Goal: Information Seeking & Learning: Learn about a topic

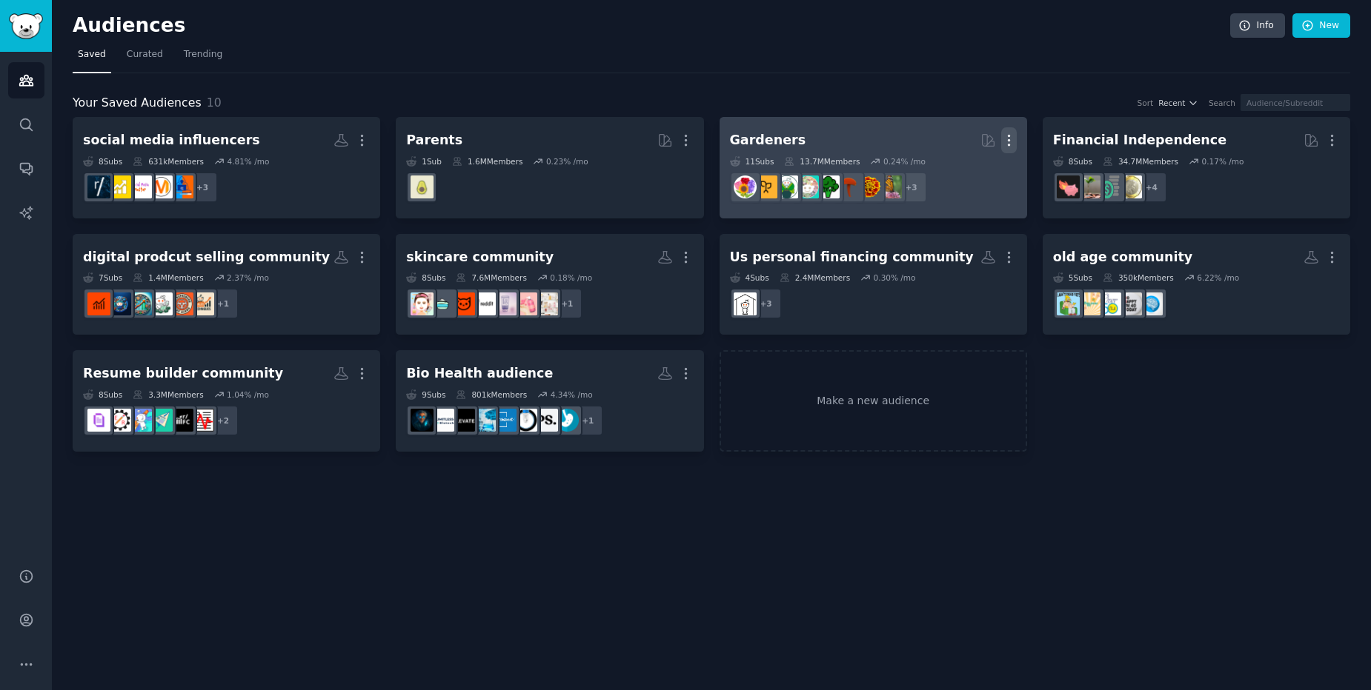
click at [1009, 139] on icon "button" at bounding box center [1009, 141] width 16 height 16
click at [971, 180] on div "Delete" at bounding box center [957, 171] width 70 height 31
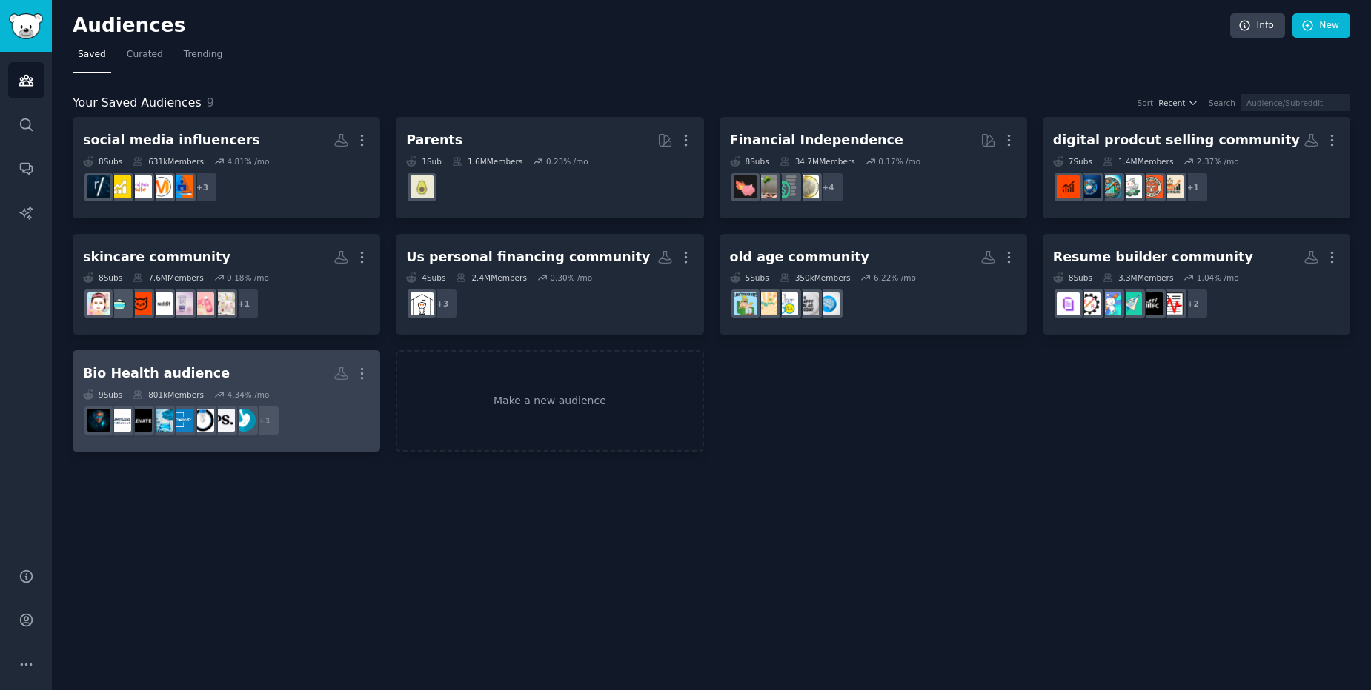
click at [361, 388] on div "Bio Health audience More 9 Sub s 801k Members 4.34 % /mo + 1" at bounding box center [226, 401] width 287 height 81
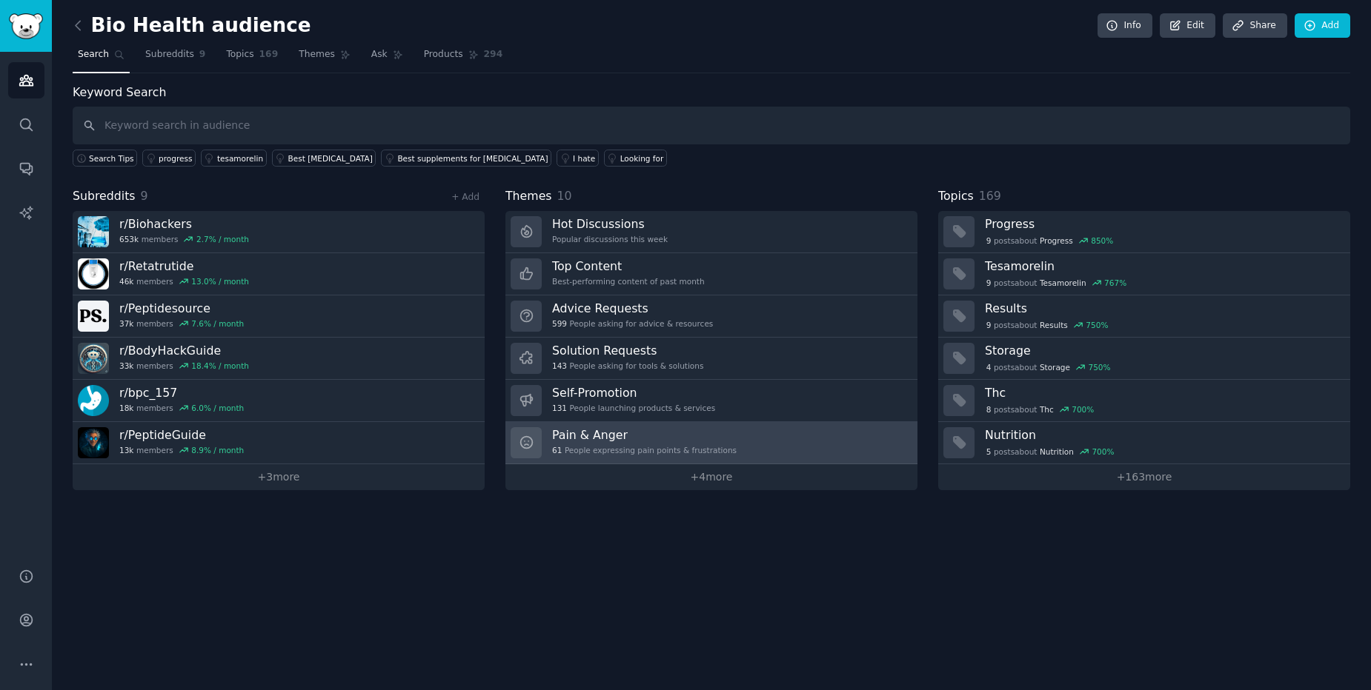
click at [594, 447] on div "61 People expressing pain points & frustrations" at bounding box center [644, 450] width 184 height 10
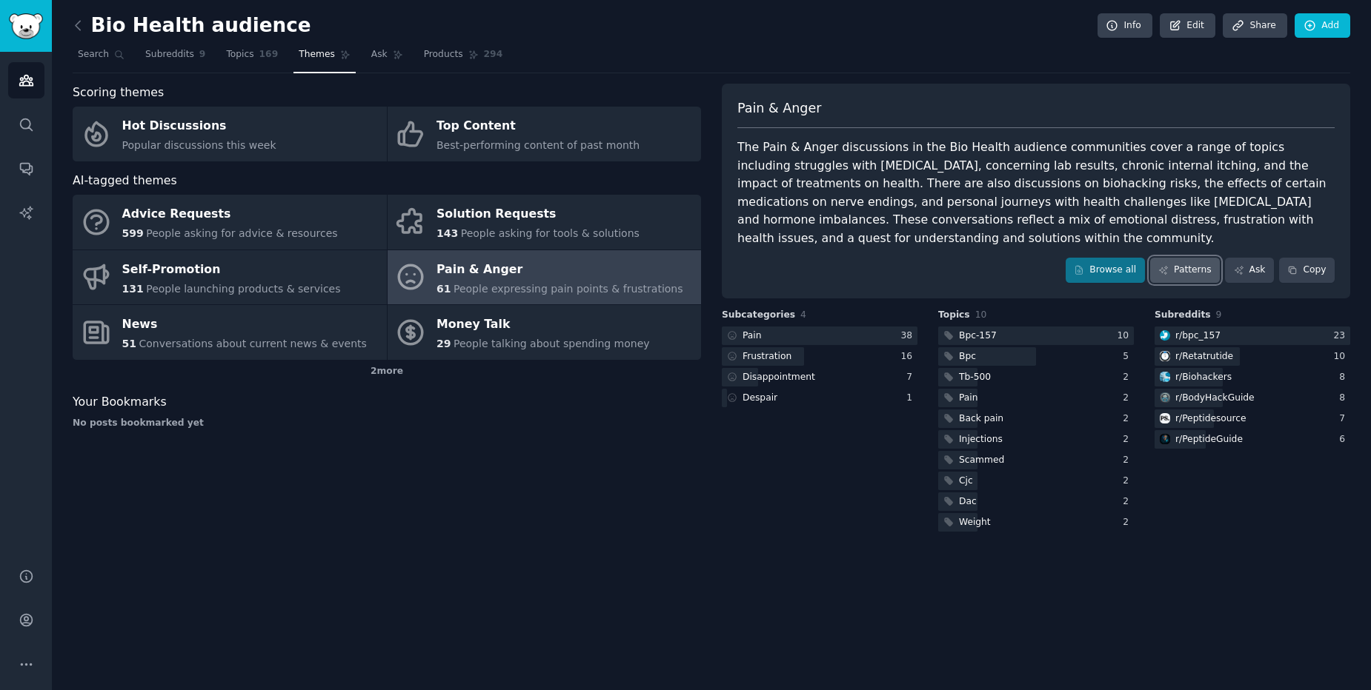
click at [1179, 280] on link "Patterns" at bounding box center [1185, 270] width 70 height 25
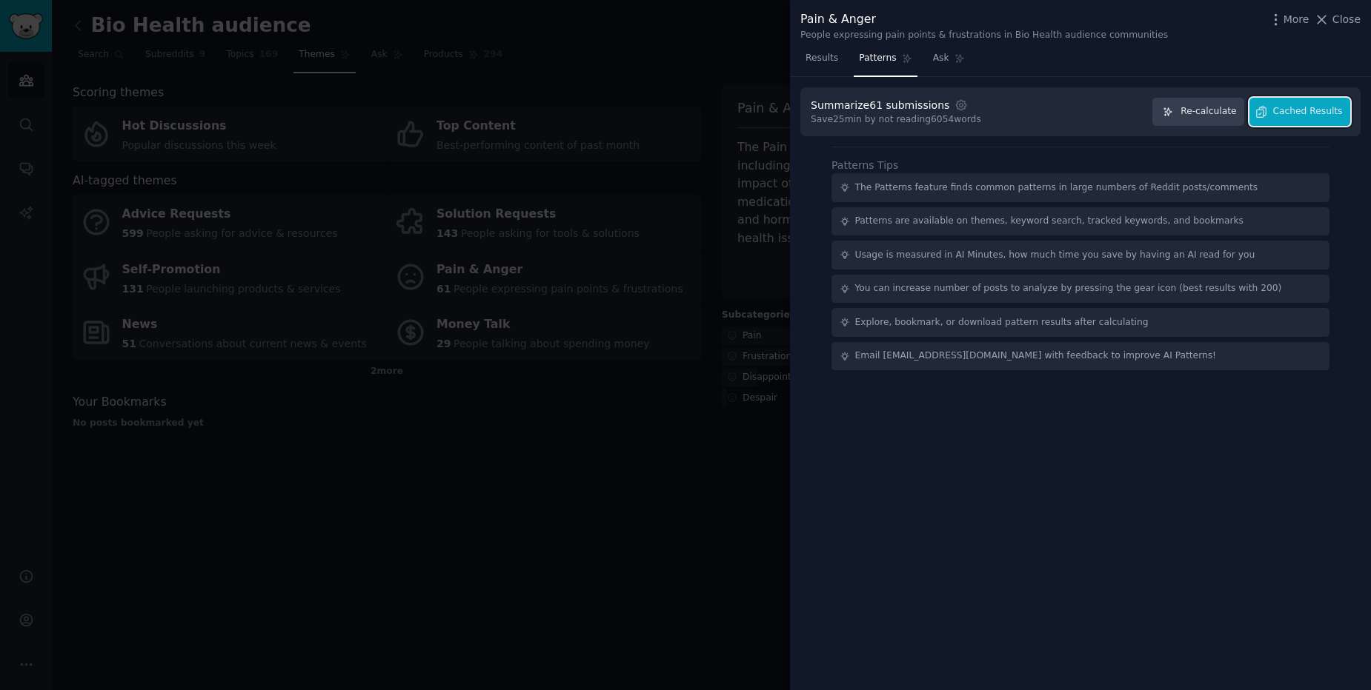
click at [1306, 119] on button "Cached Results" at bounding box center [1299, 112] width 101 height 29
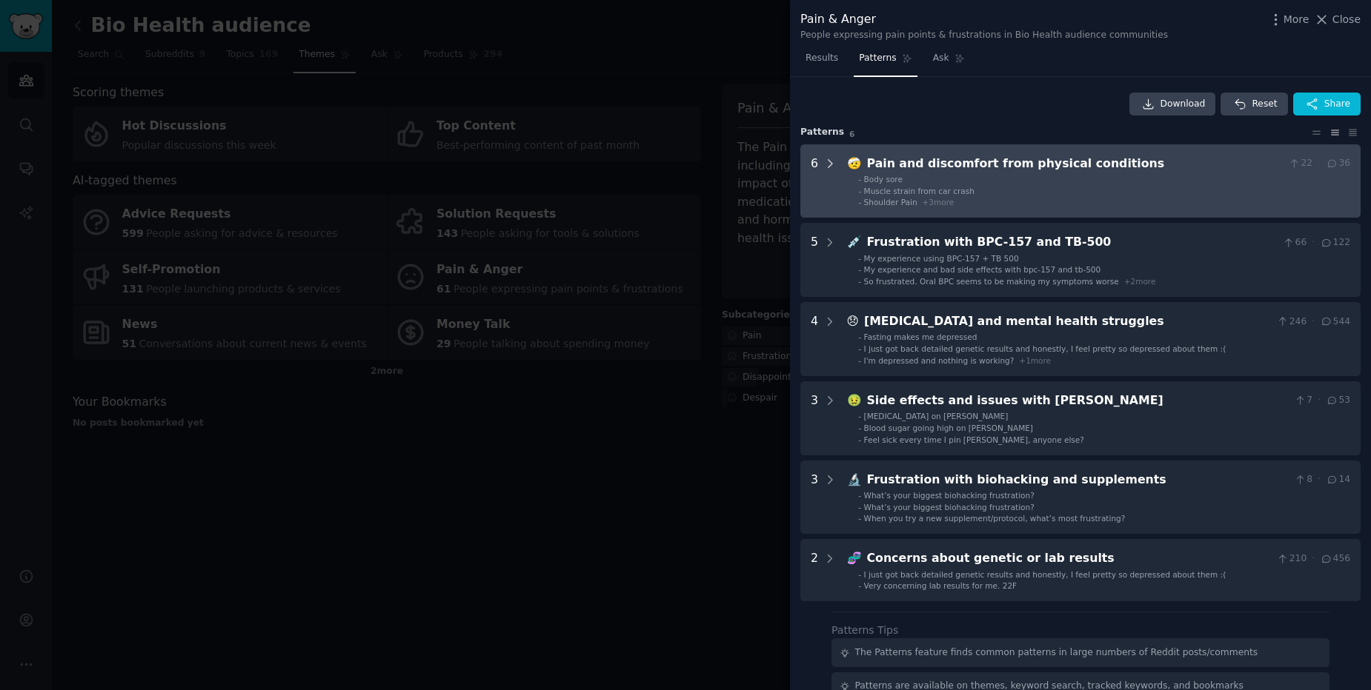
click at [825, 181] on div at bounding box center [829, 181] width 13 height 53
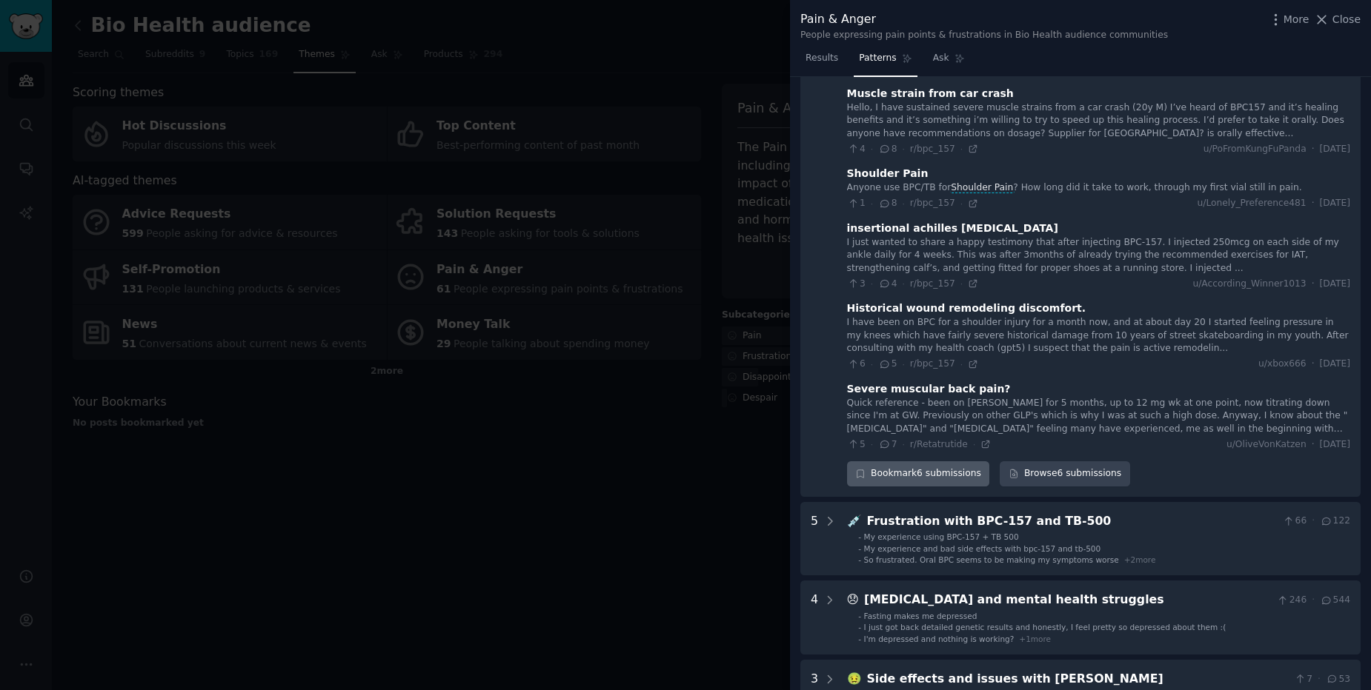
scroll to position [334, 0]
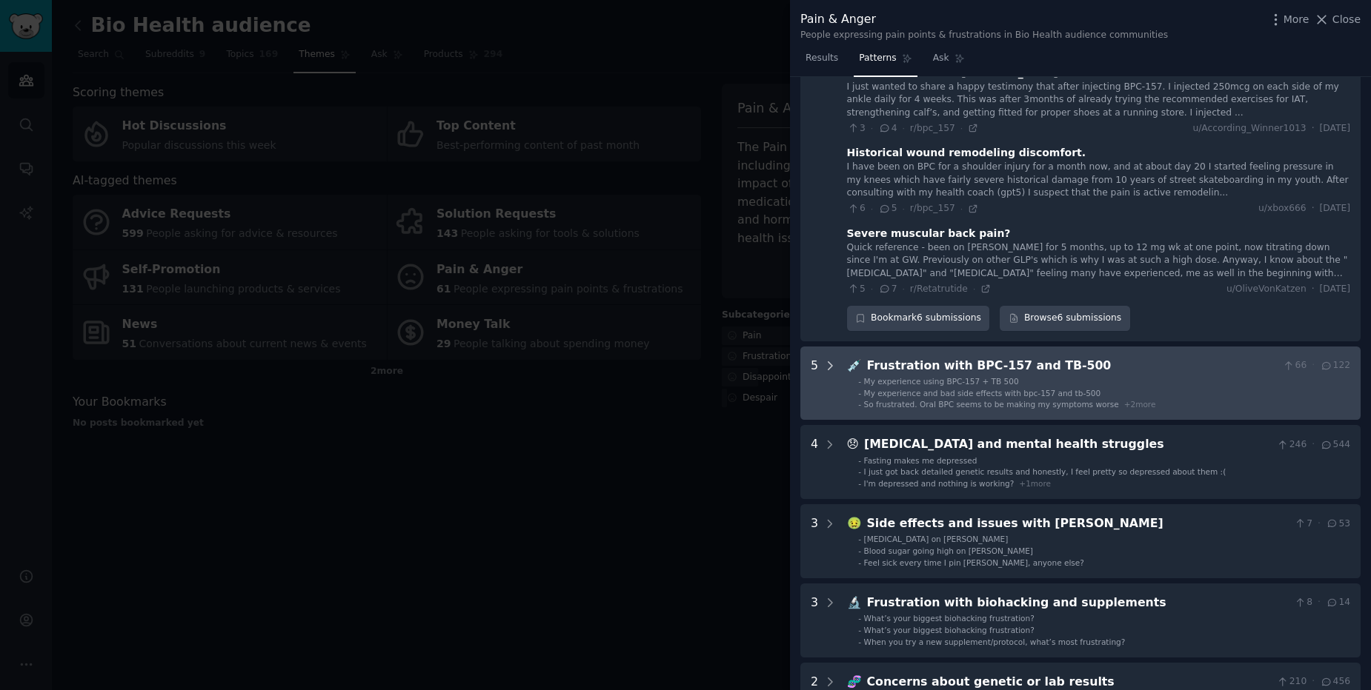
click at [834, 373] on div at bounding box center [829, 383] width 13 height 53
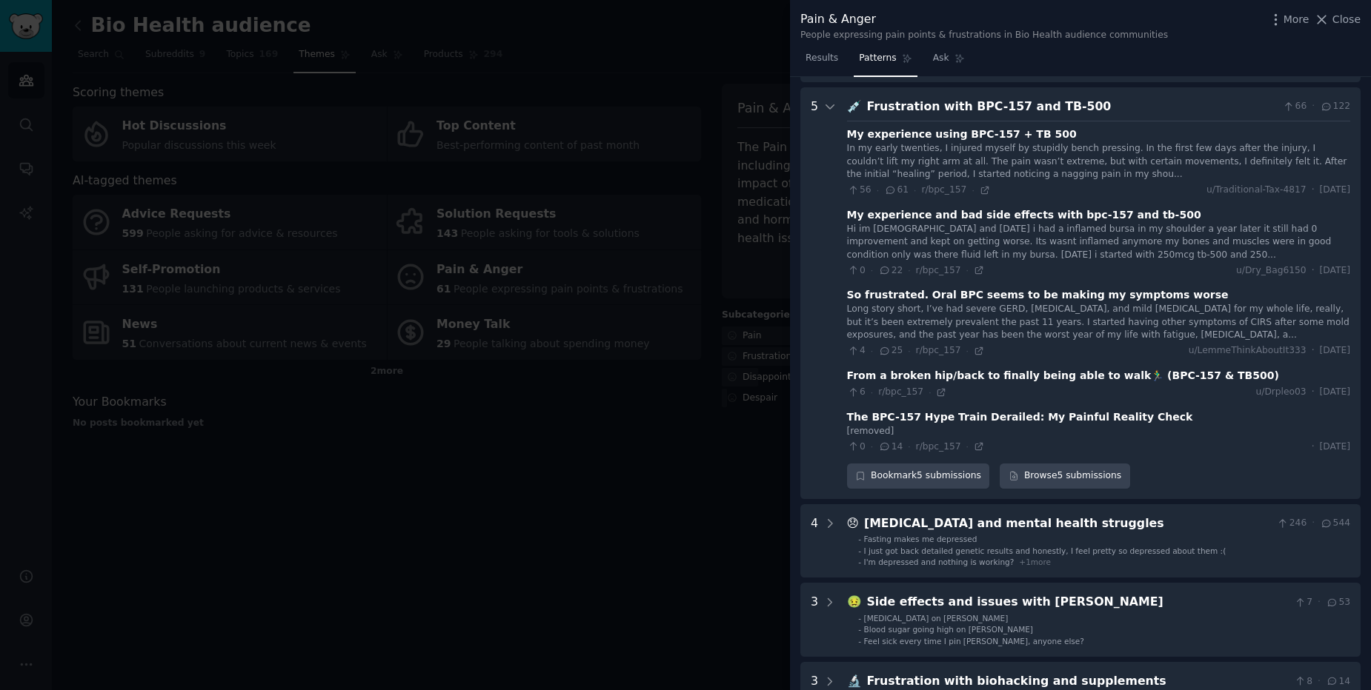
scroll to position [604, 0]
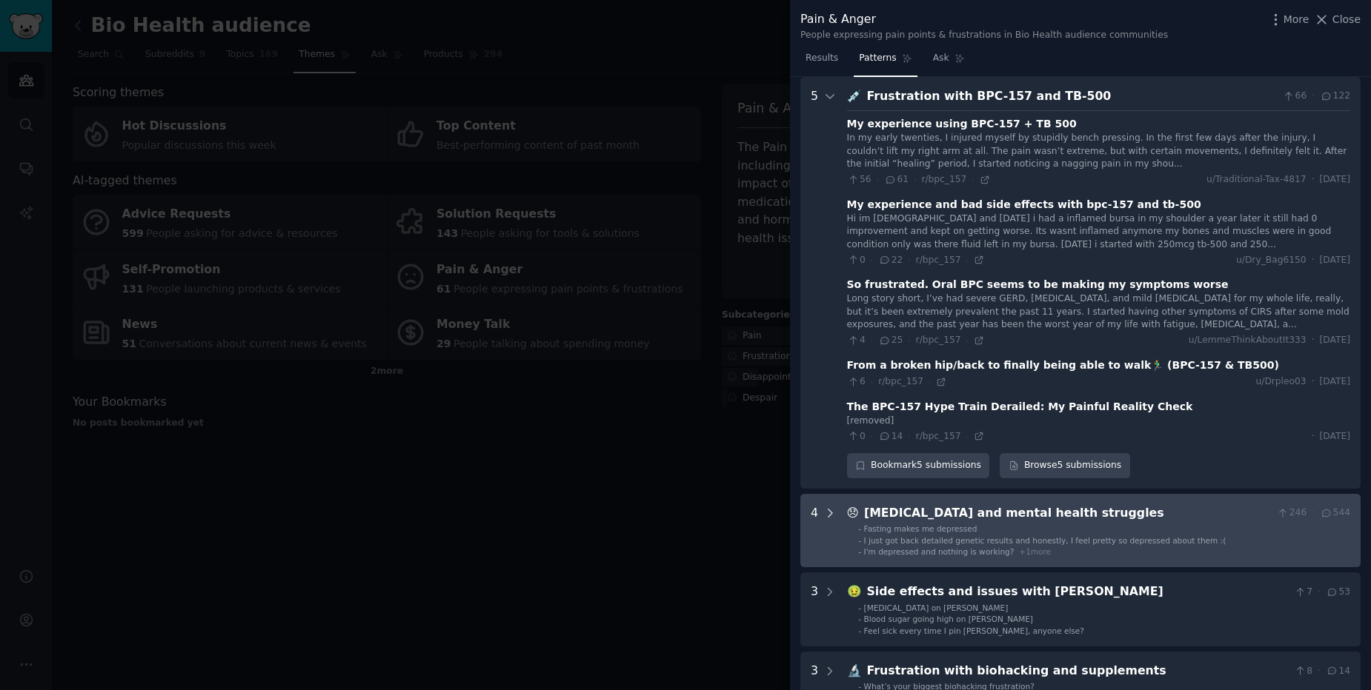
click at [830, 527] on div at bounding box center [829, 531] width 13 height 53
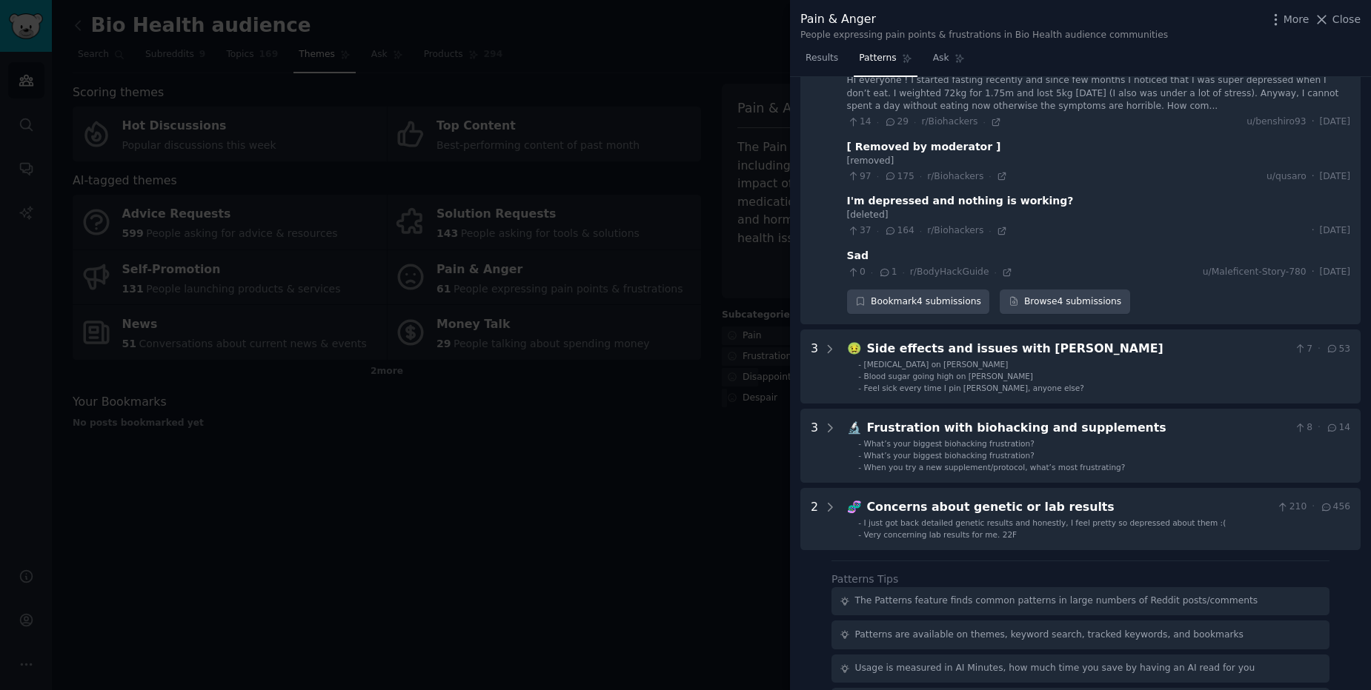
scroll to position [1188, 0]
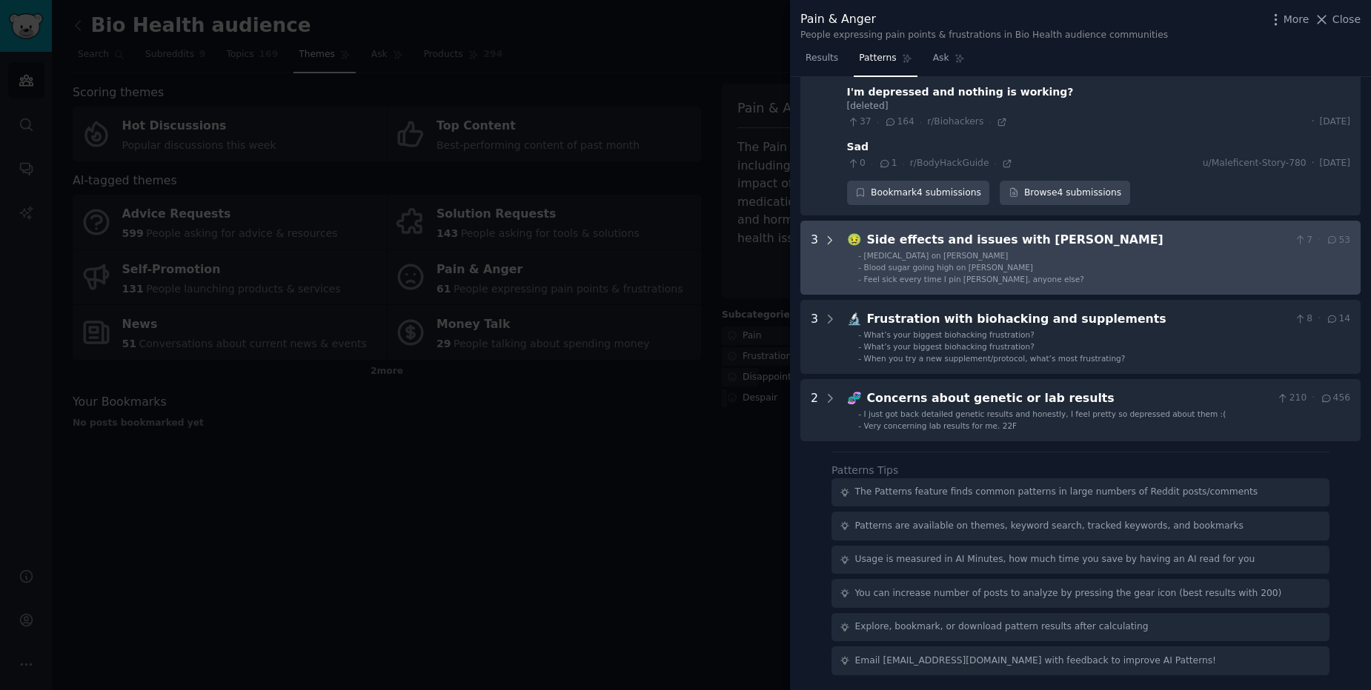
click at [830, 247] on div at bounding box center [829, 257] width 13 height 53
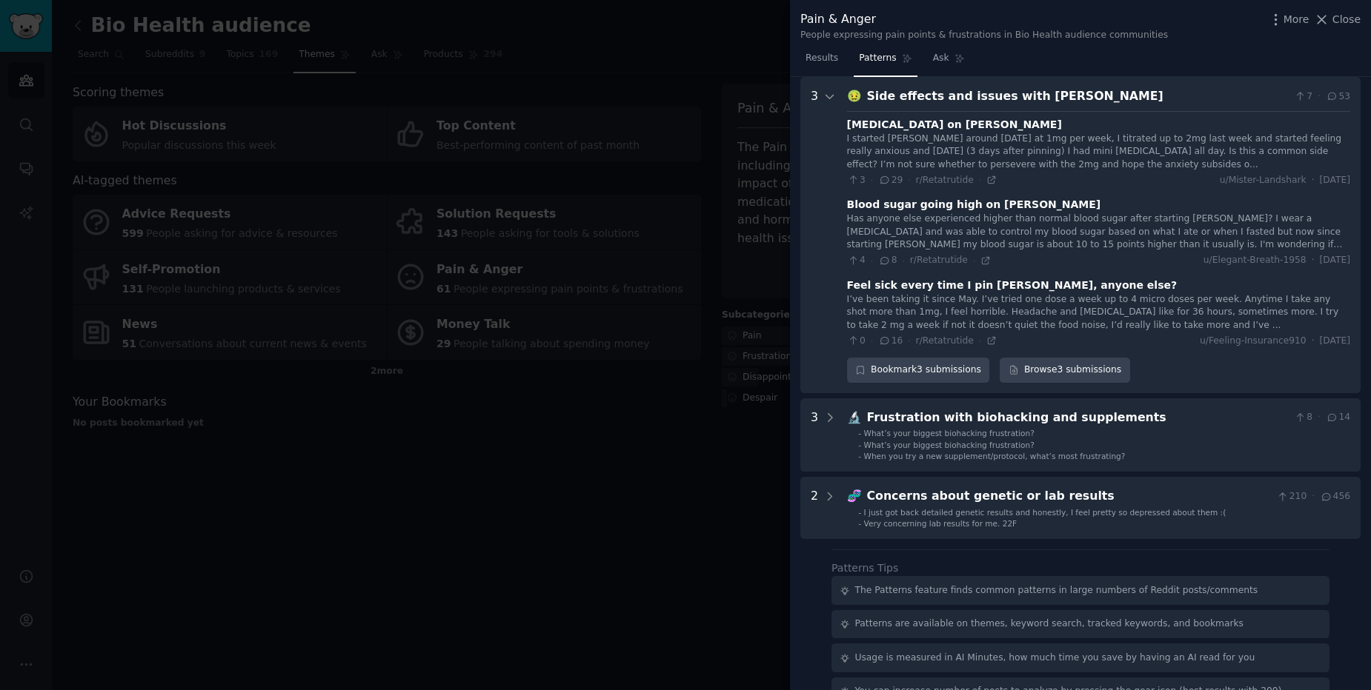
scroll to position [1332, 0]
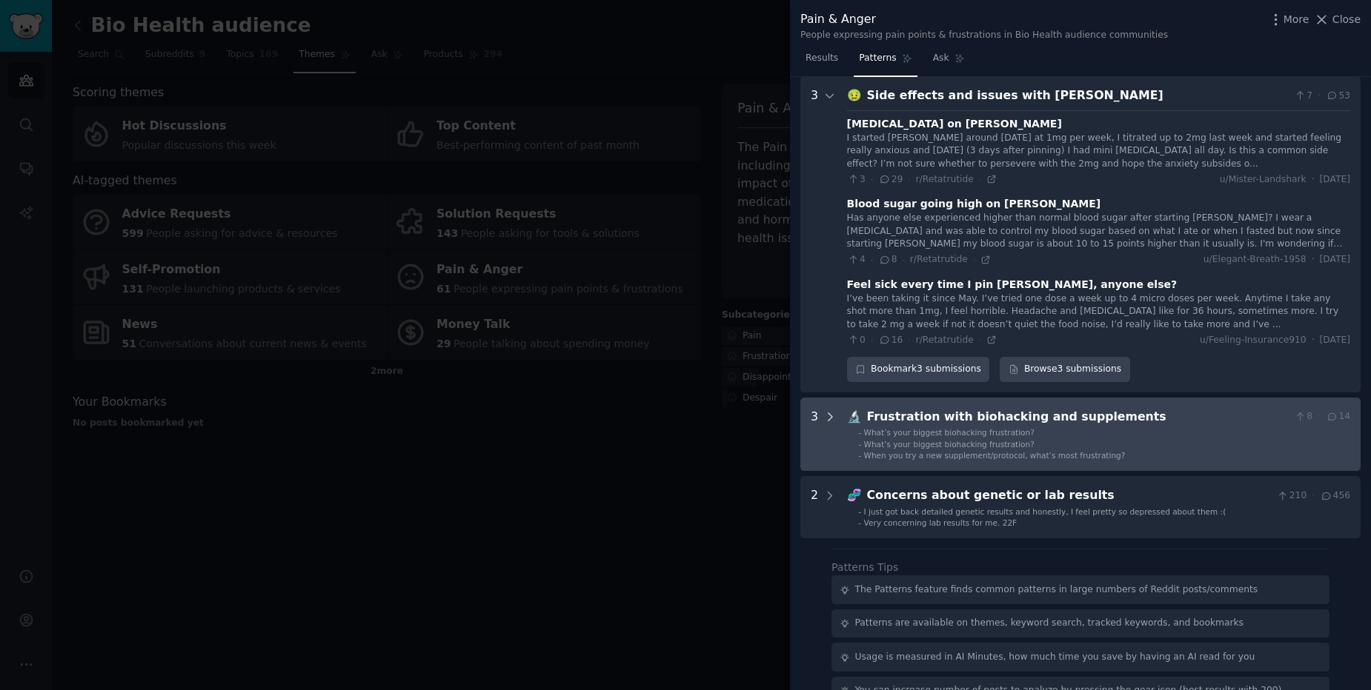
click at [828, 426] on div at bounding box center [829, 434] width 13 height 53
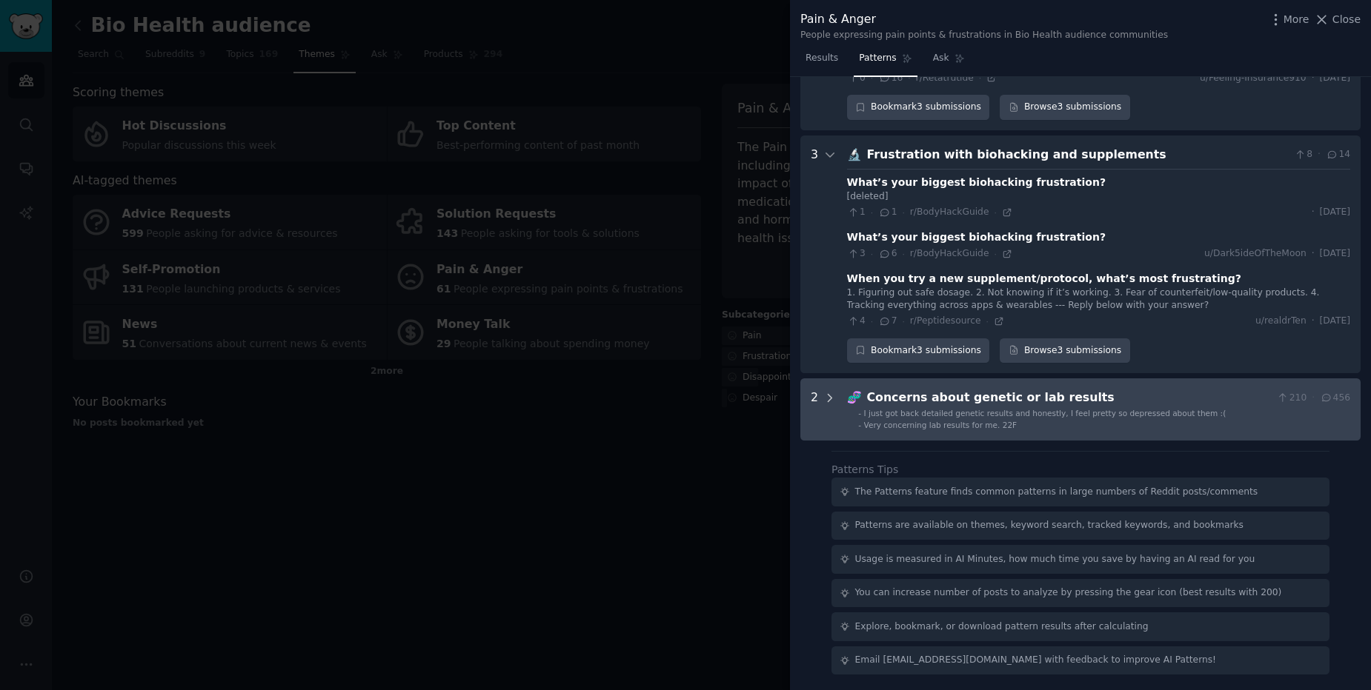
click at [827, 409] on div at bounding box center [829, 409] width 13 height 41
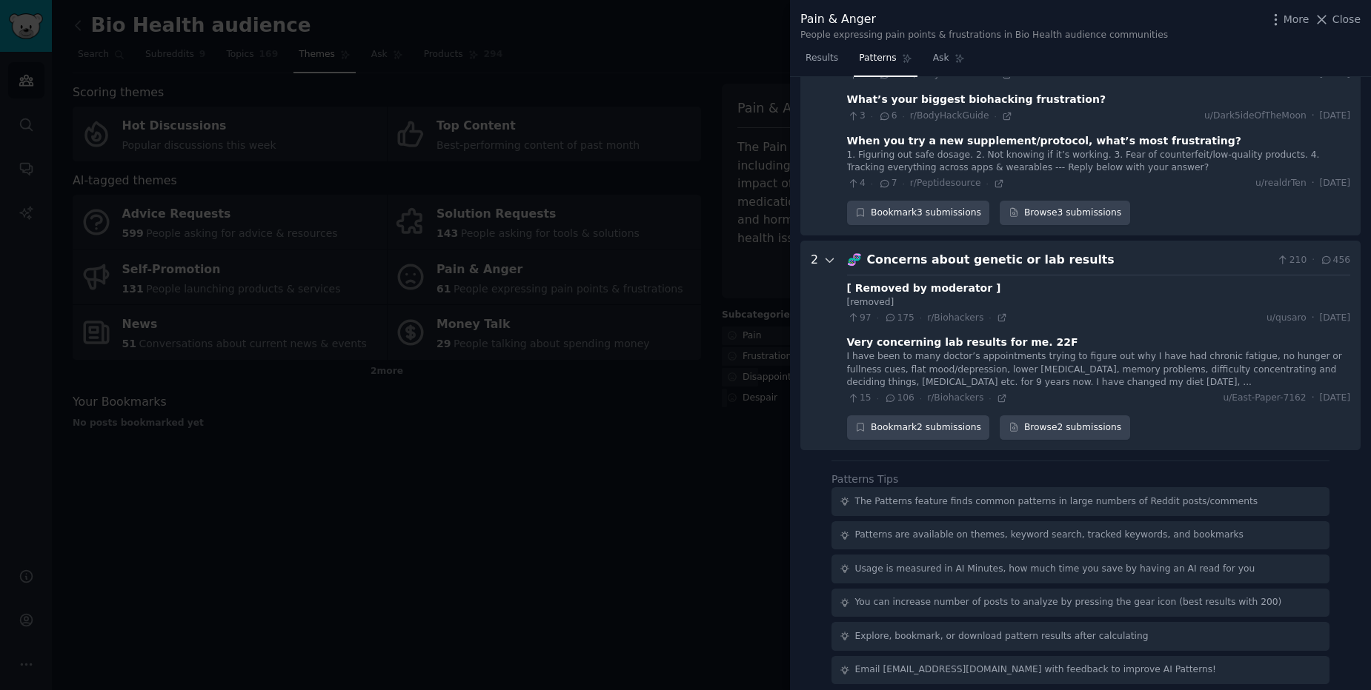
scroll to position [1742, 0]
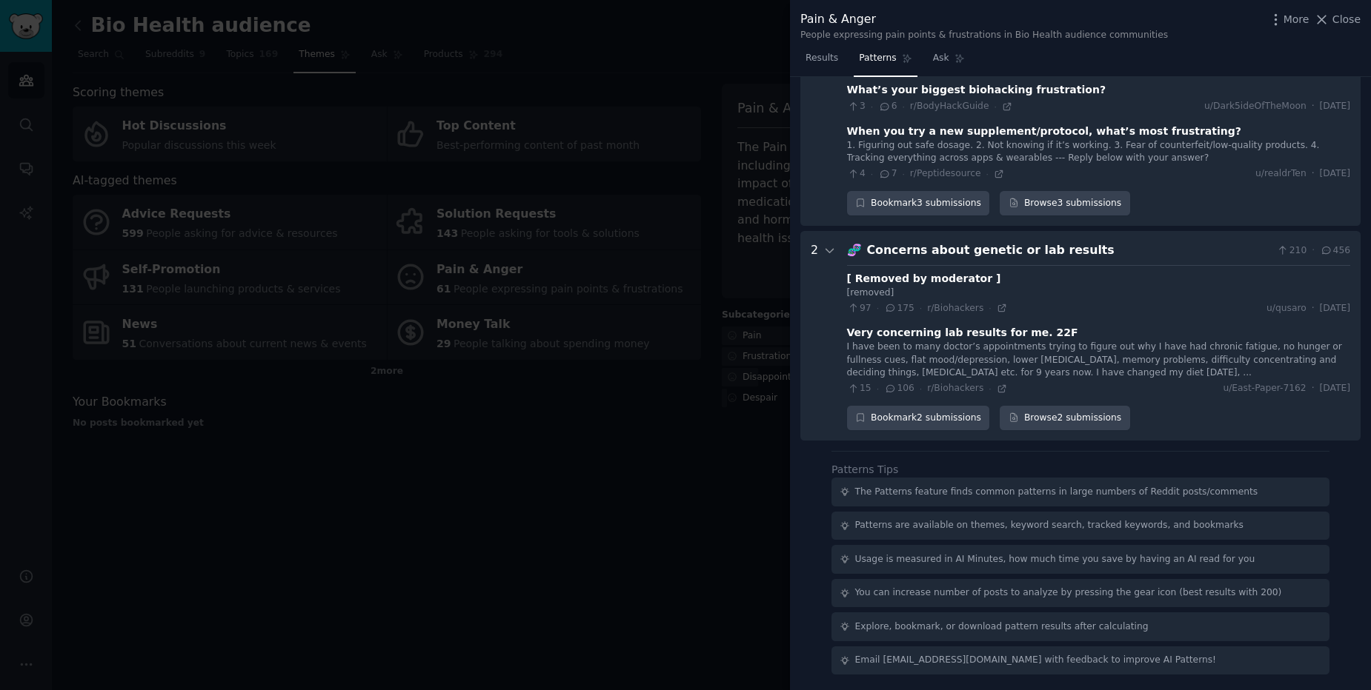
click at [1146, 408] on div "Bookmark 2 submissions Browse 2 submissions" at bounding box center [1098, 418] width 503 height 25
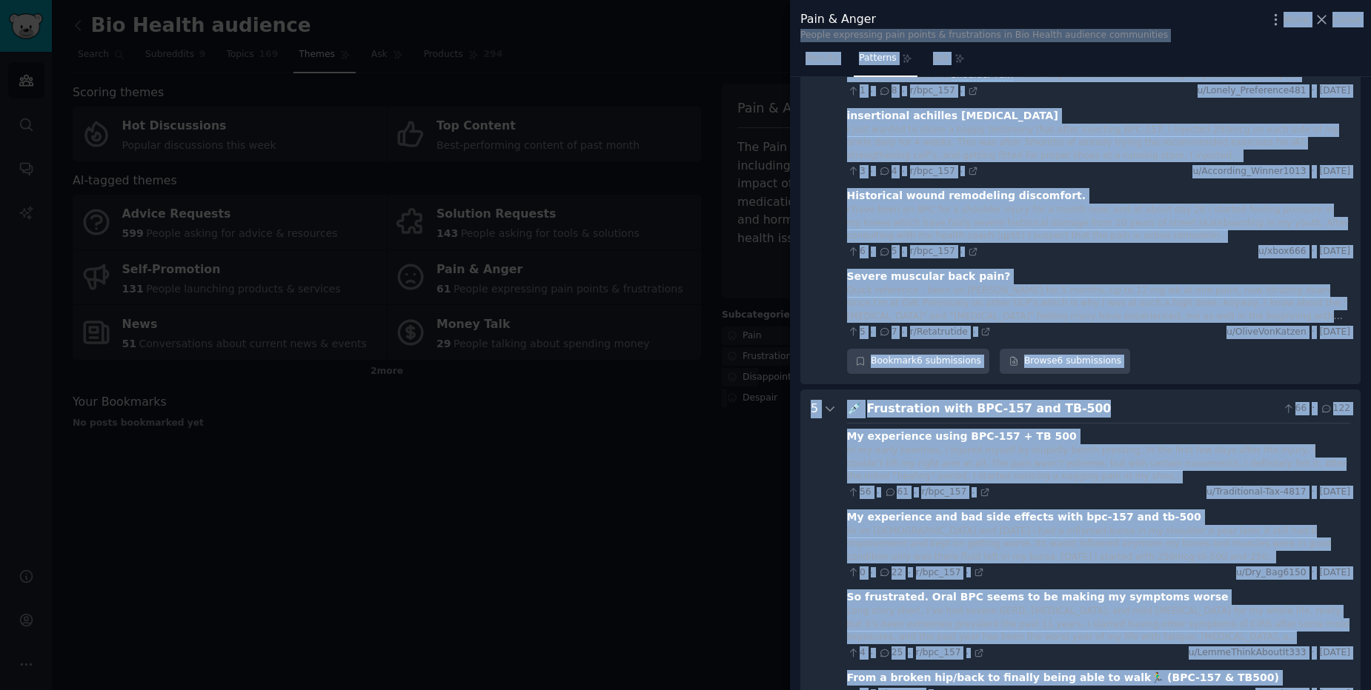
scroll to position [0, 0]
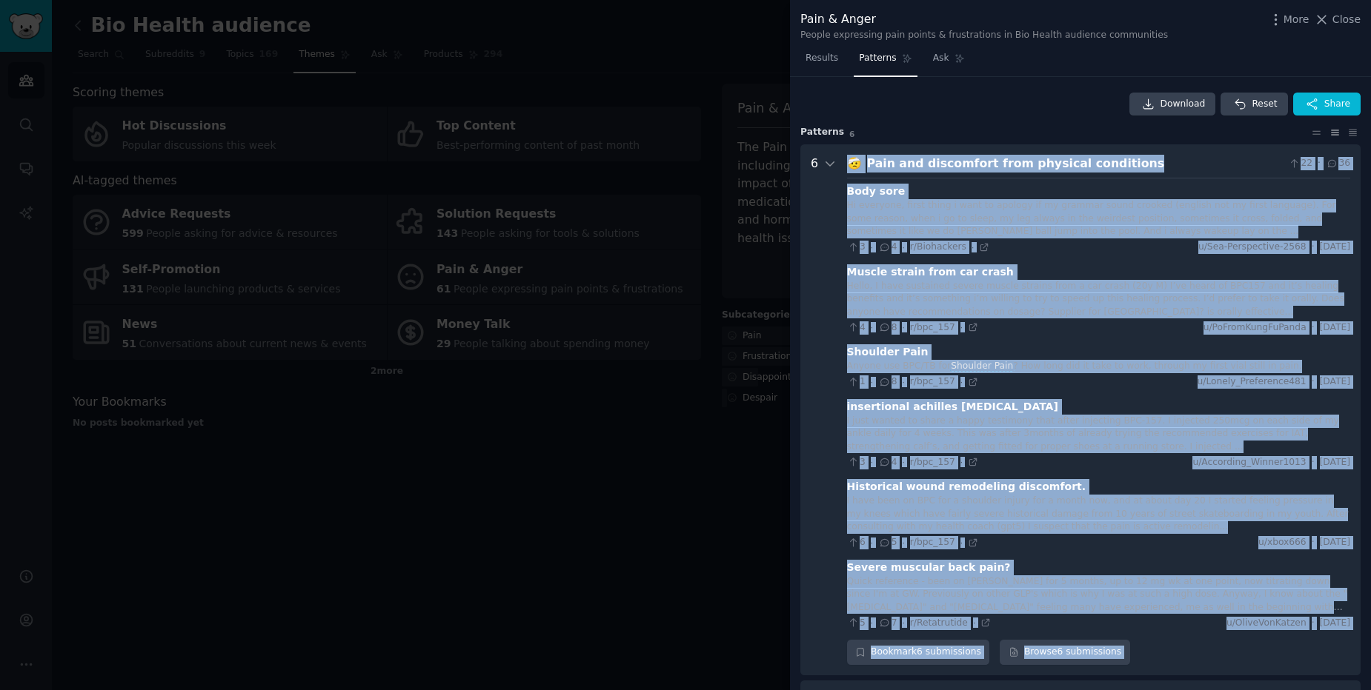
drag, startPoint x: 1146, startPoint y: 424, endPoint x: 843, endPoint y: 155, distance: 405.6
copy div "🤕 Lore ips dolorsitam cons adipisci elitseddoe 15 · 16 Temp inci Ut laboreet, d…"
